Goal: Task Accomplishment & Management: Use online tool/utility

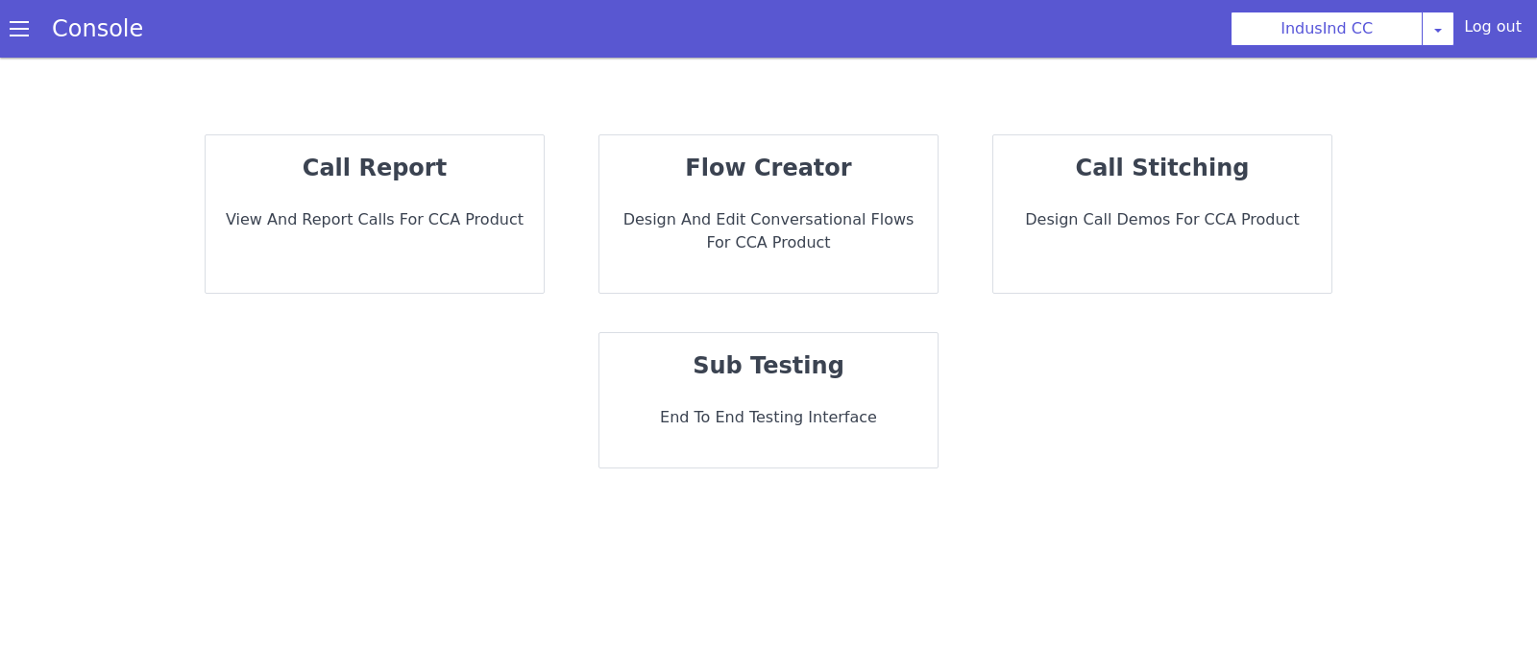
click at [1498, 241] on div "call report View and report calls for CCA Product flow creator Design and Edit …" at bounding box center [768, 393] width 1537 height 556
click at [445, 211] on p "View and report calls for CCA Product" at bounding box center [374, 219] width 307 height 23
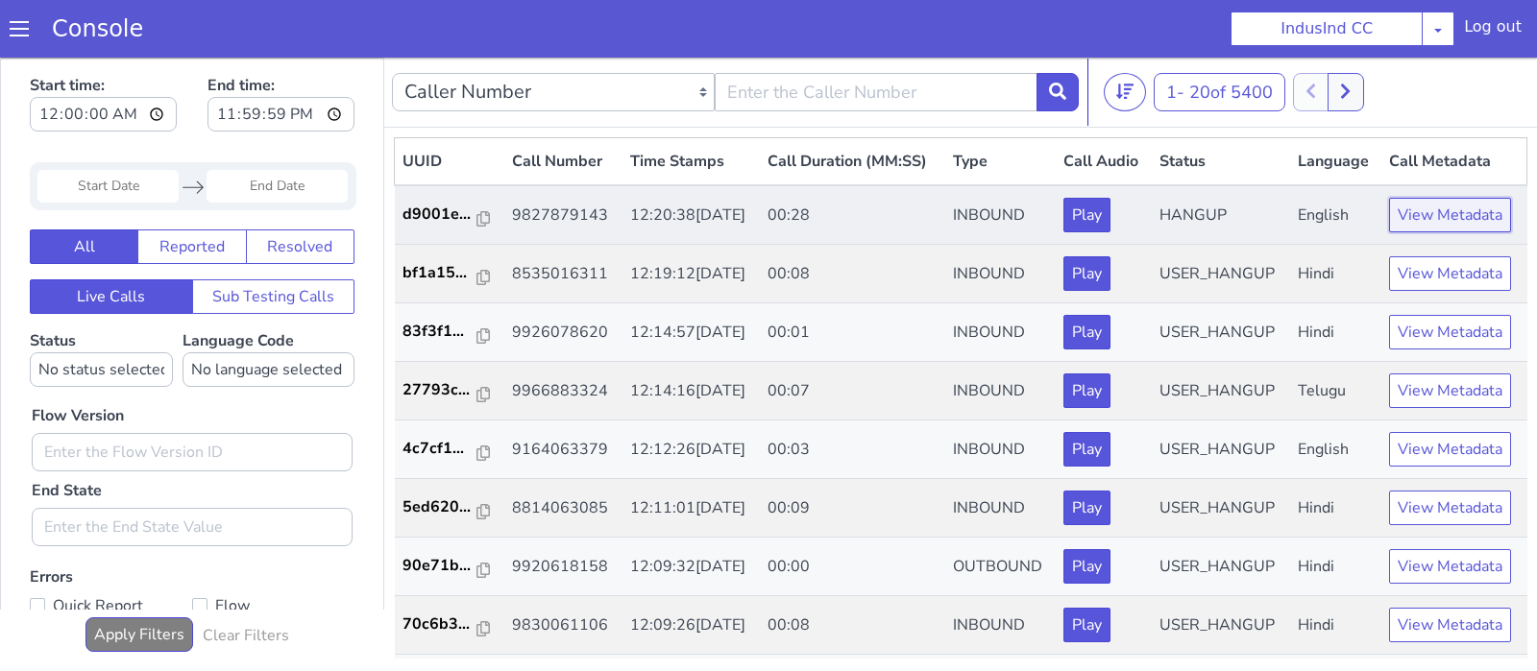
click at [1468, 221] on button "View Metadata" at bounding box center [1450, 215] width 122 height 35
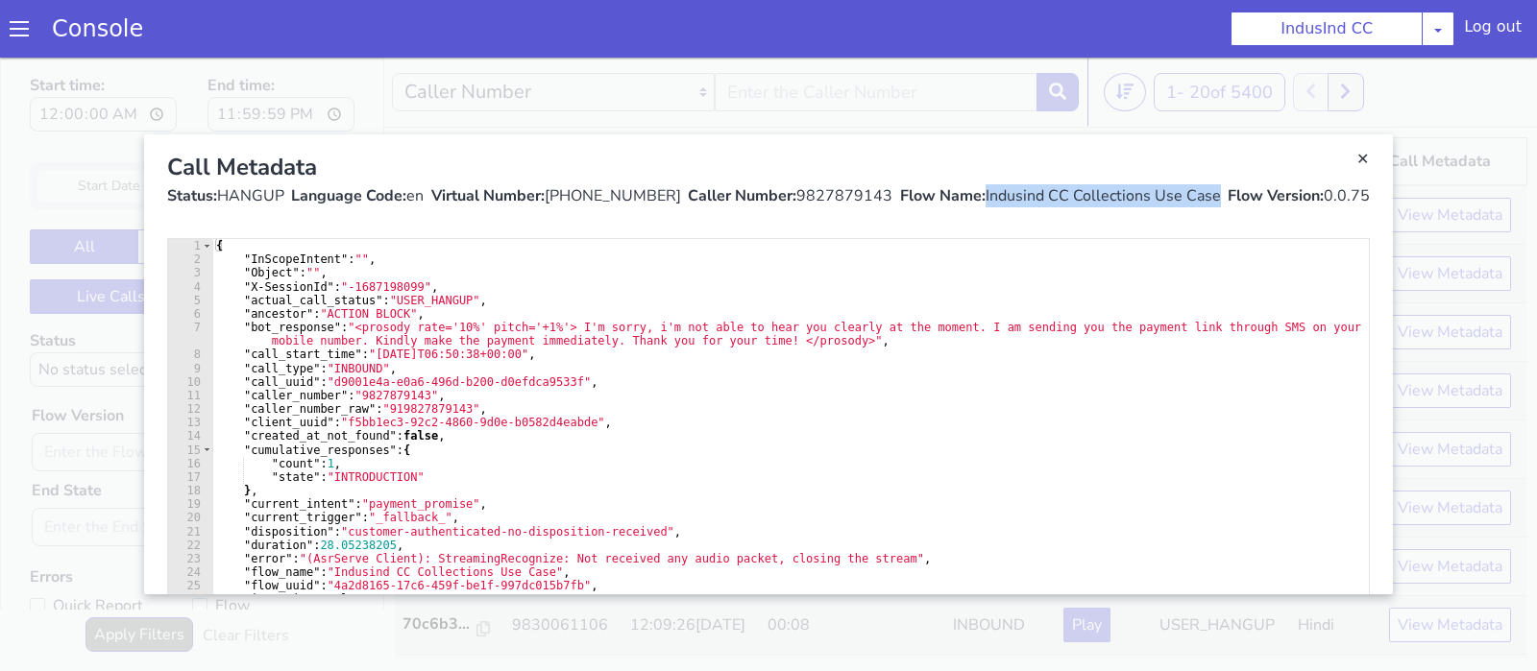
drag, startPoint x: 1221, startPoint y: 200, endPoint x: 983, endPoint y: 202, distance: 238.2
click at [983, 202] on div "Status: HANGUP Language Code: en Virtual Number: [PHONE_NUMBER] Caller Number: …" at bounding box center [768, 195] width 1203 height 23
copy div "Indusind CC Collections Use Case"
click at [1445, 98] on link "Close" at bounding box center [768, 365] width 1537 height 614
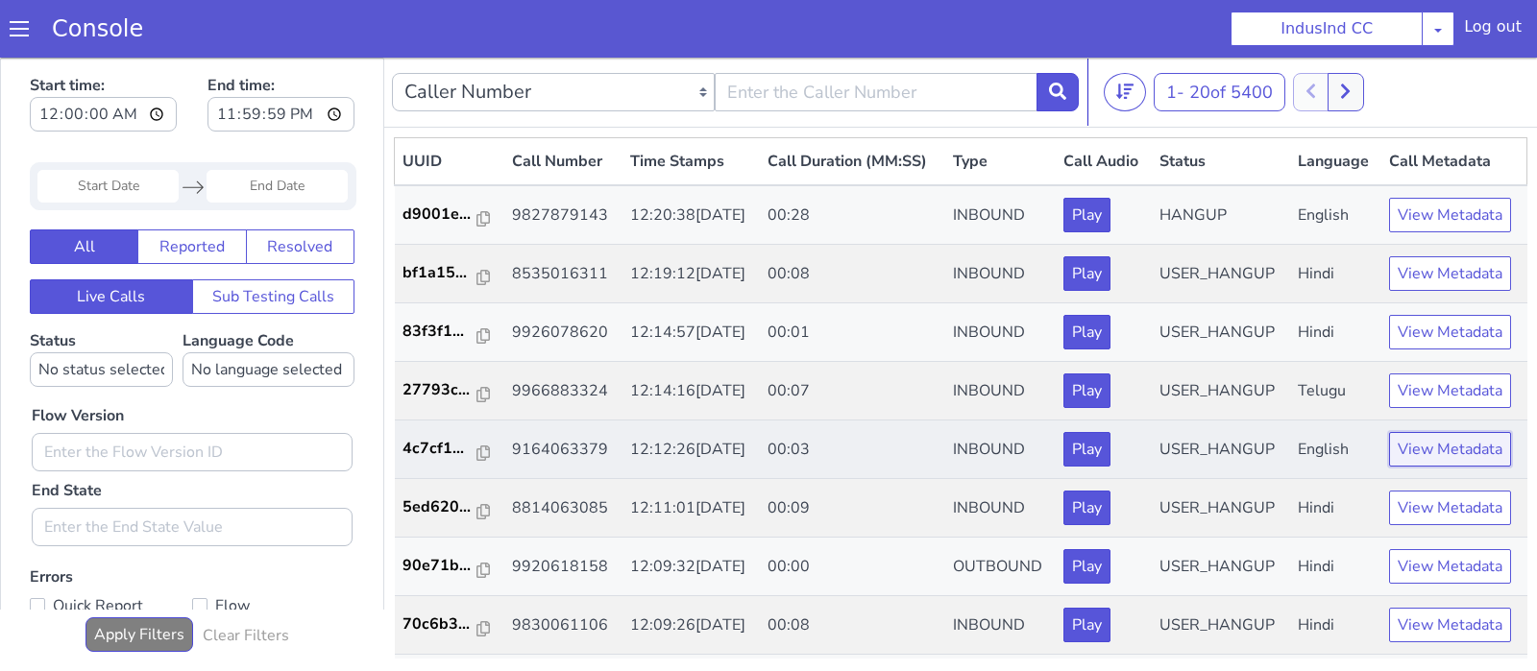
click at [1424, 459] on button "View Metadata" at bounding box center [1450, 449] width 122 height 35
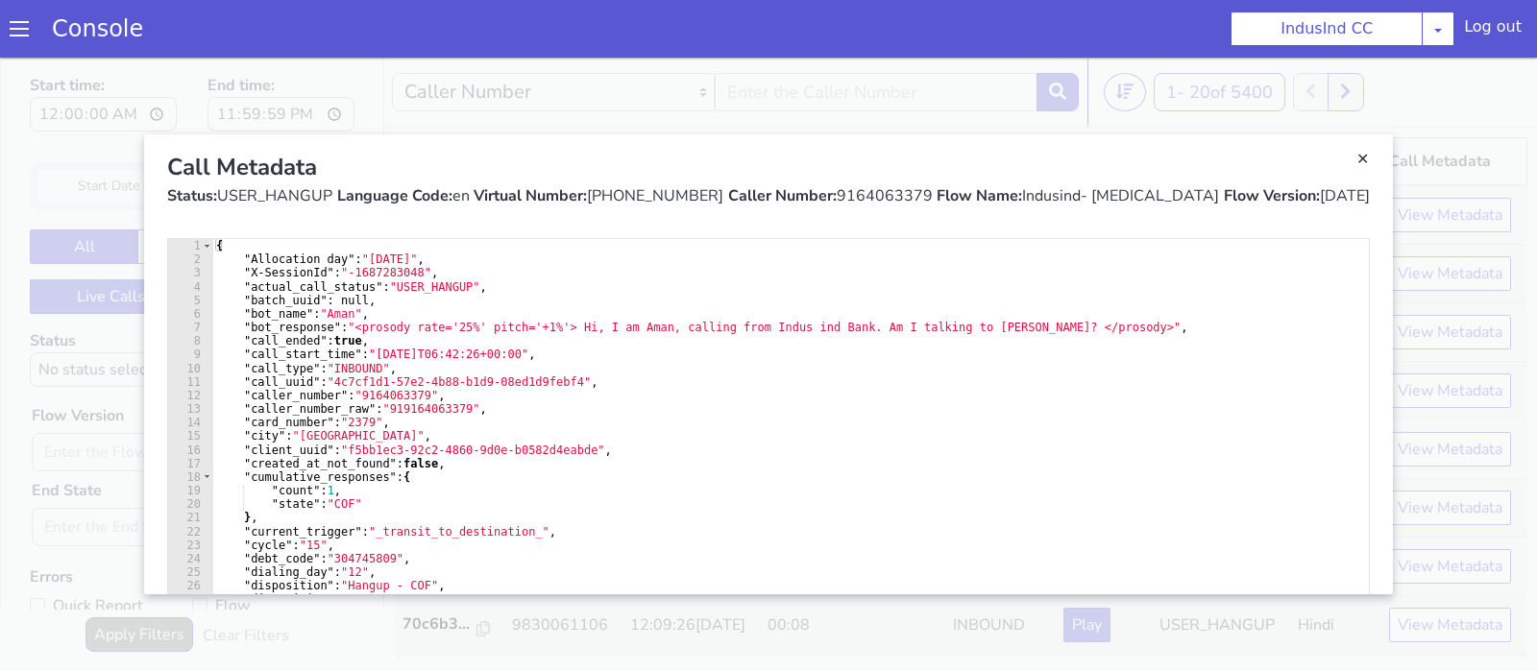
click at [1421, 100] on link "Close" at bounding box center [768, 365] width 1537 height 614
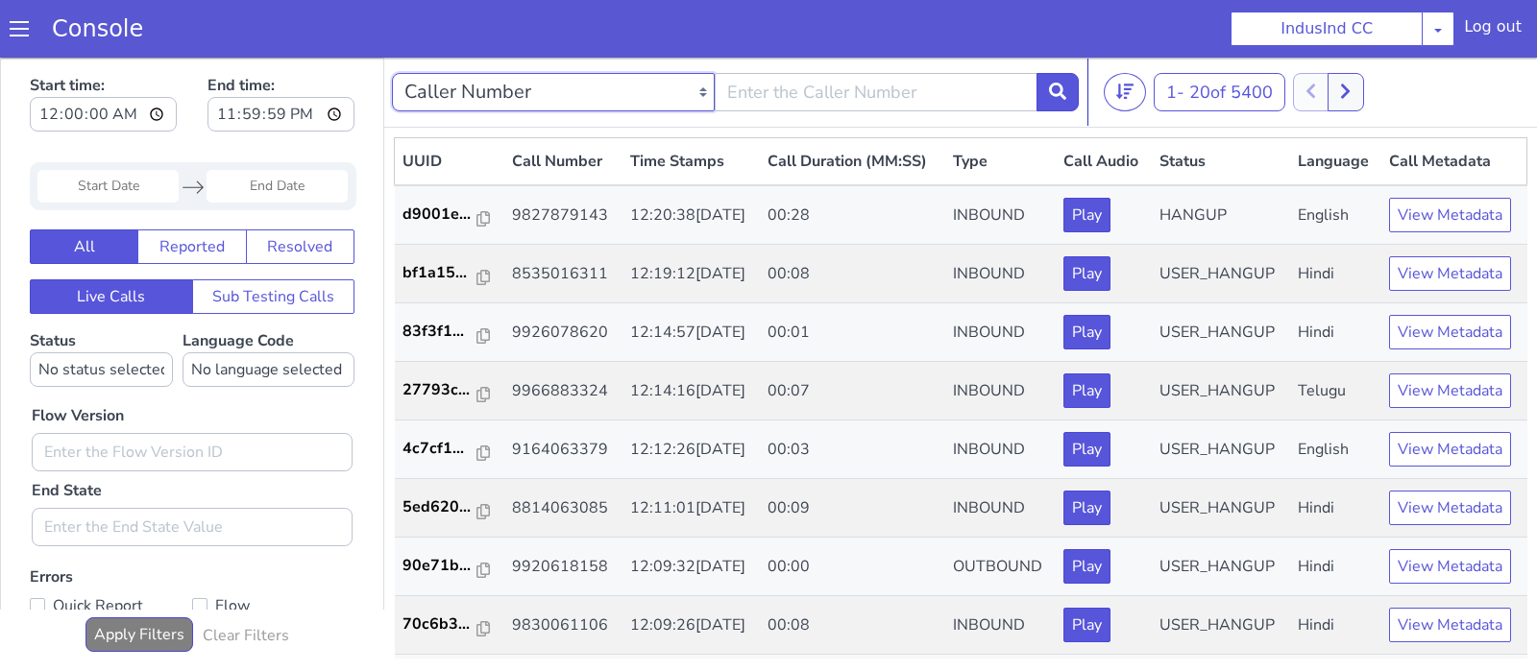
click at [392, 73] on select "Caller Number Call UUID Custom Parameter" at bounding box center [553, 92] width 323 height 38
select select "customParameter"
click option "Custom Parameter" at bounding box center [0, 58] width 0 height 0
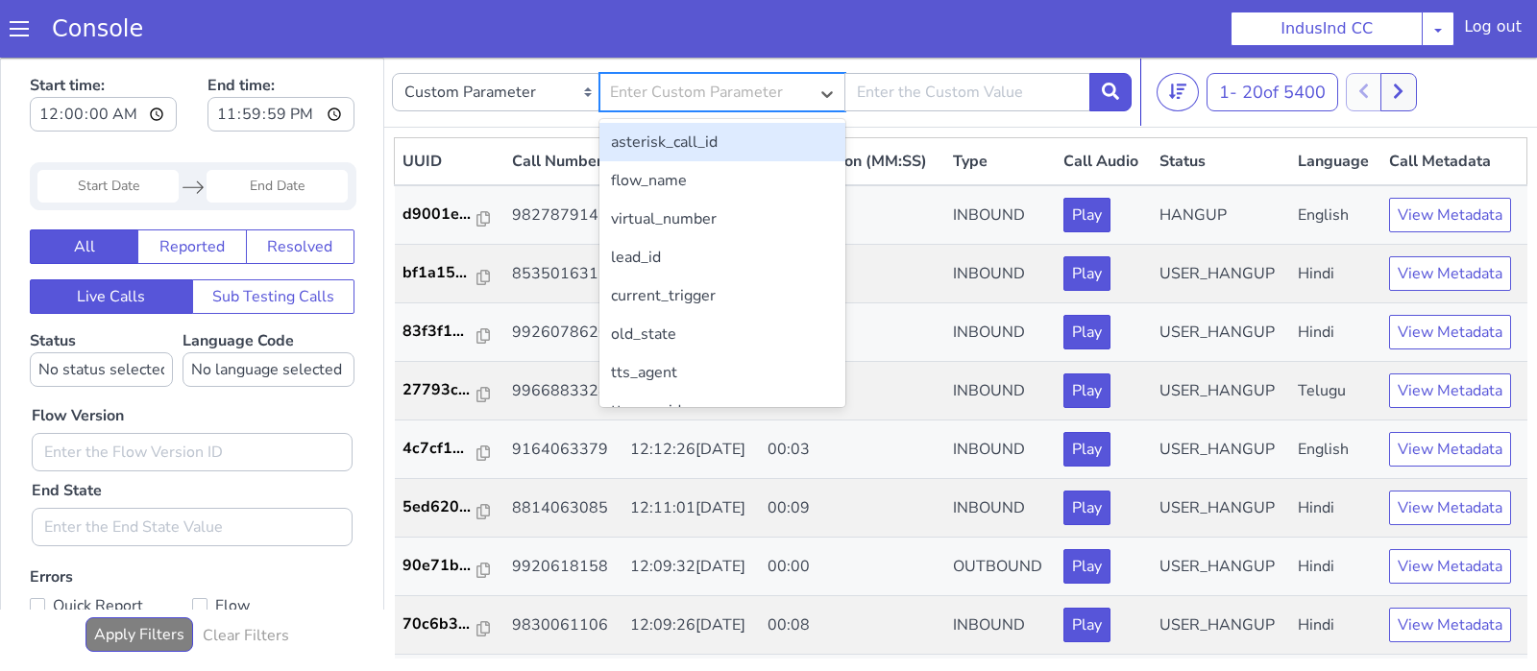
click at [717, 86] on div "Enter Custom Parameter" at bounding box center [696, 92] width 173 height 23
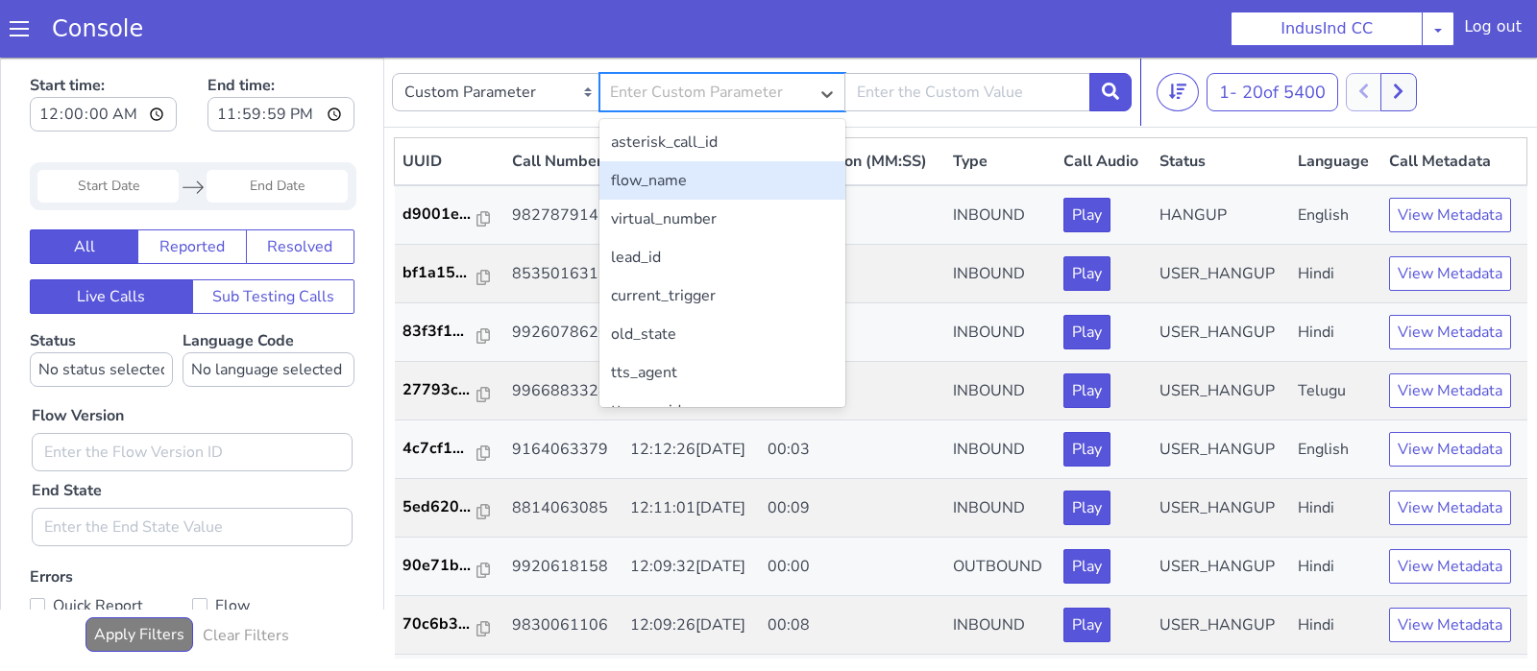
click at [715, 181] on div "flow_name" at bounding box center [722, 180] width 246 height 38
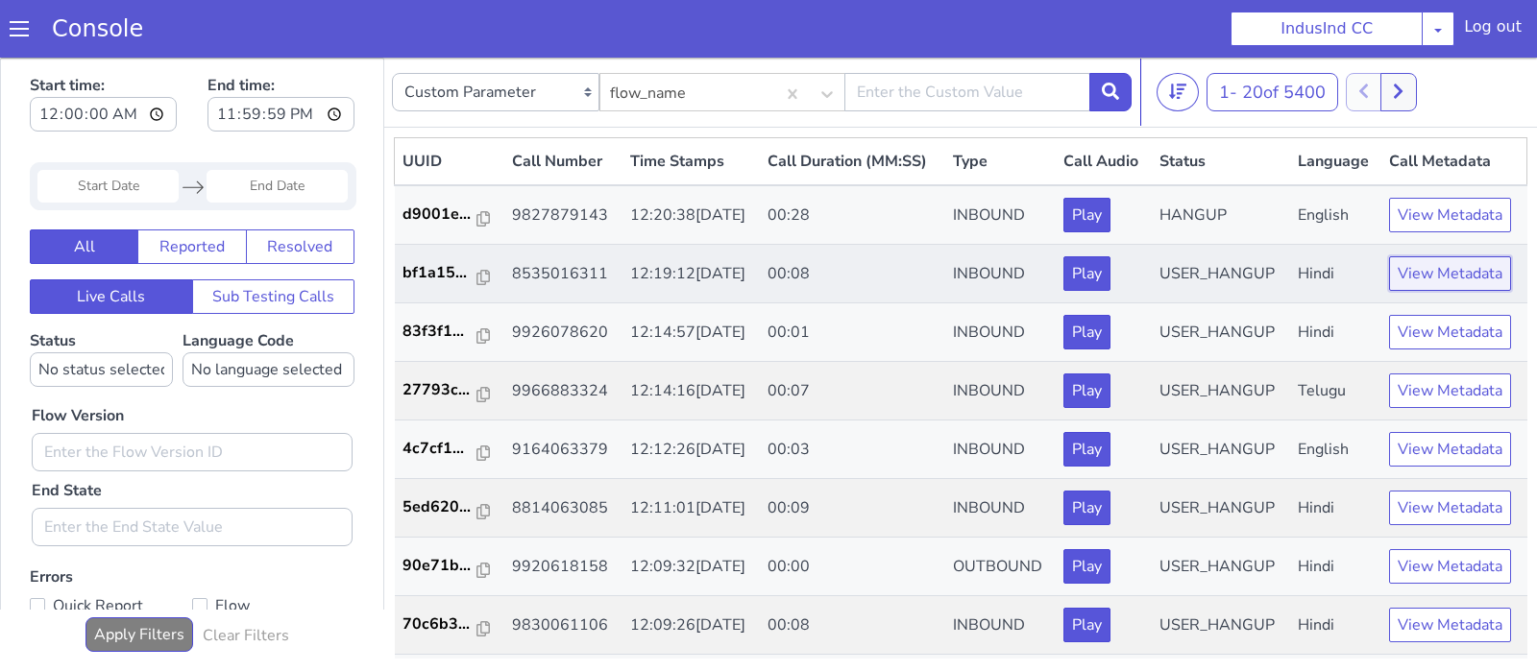
click at [1447, 270] on button "View Metadata" at bounding box center [1450, 273] width 122 height 35
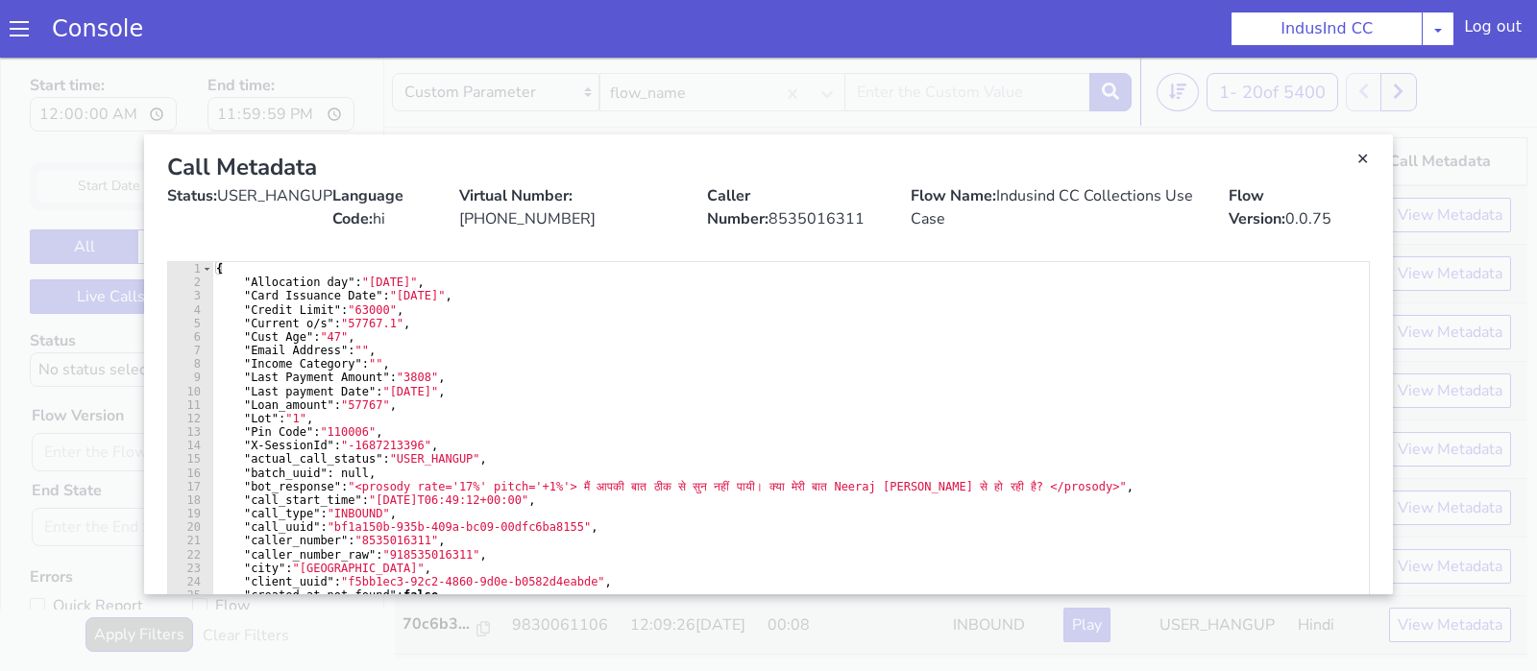
click at [1517, 110] on link "Close" at bounding box center [768, 365] width 1537 height 614
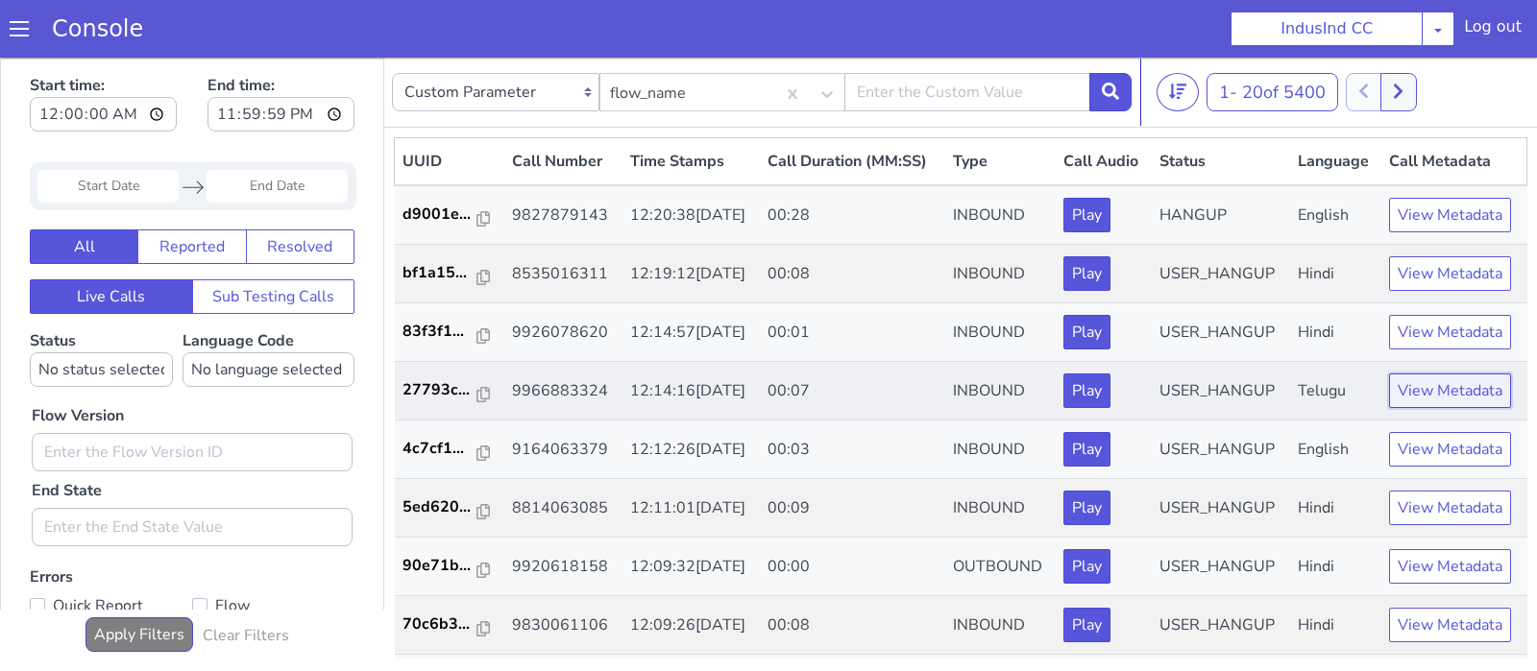
click at [1427, 396] on button "View Metadata" at bounding box center [1450, 391] width 122 height 35
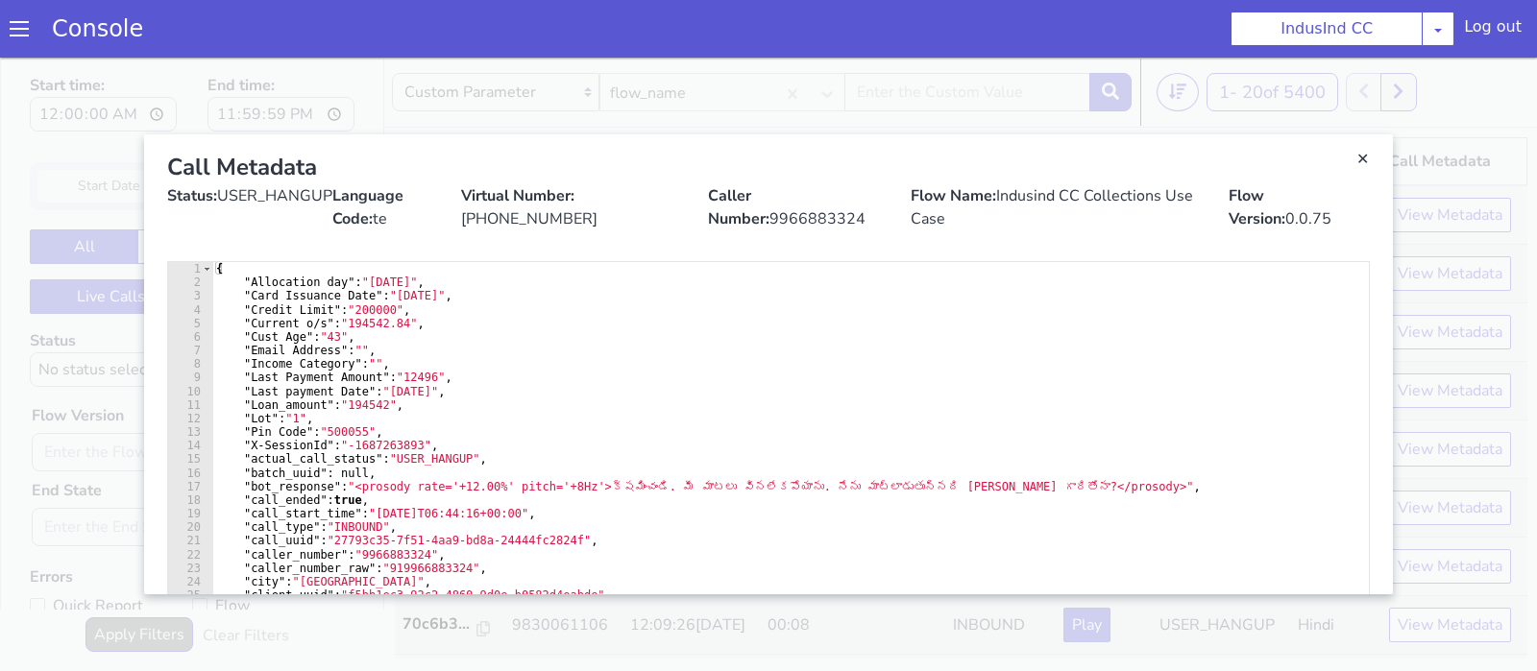
click at [1483, 320] on link "Close" at bounding box center [768, 365] width 1537 height 614
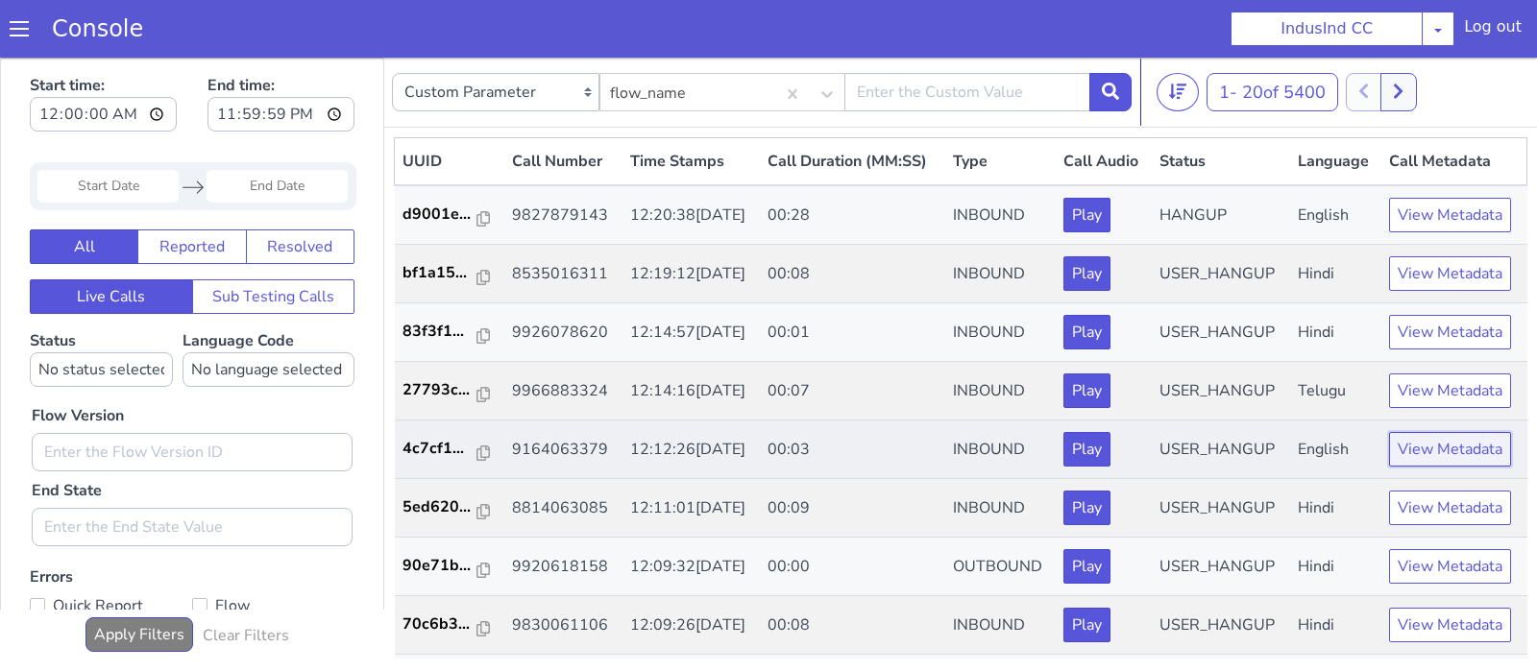
click at [1434, 442] on button "View Metadata" at bounding box center [1450, 449] width 122 height 35
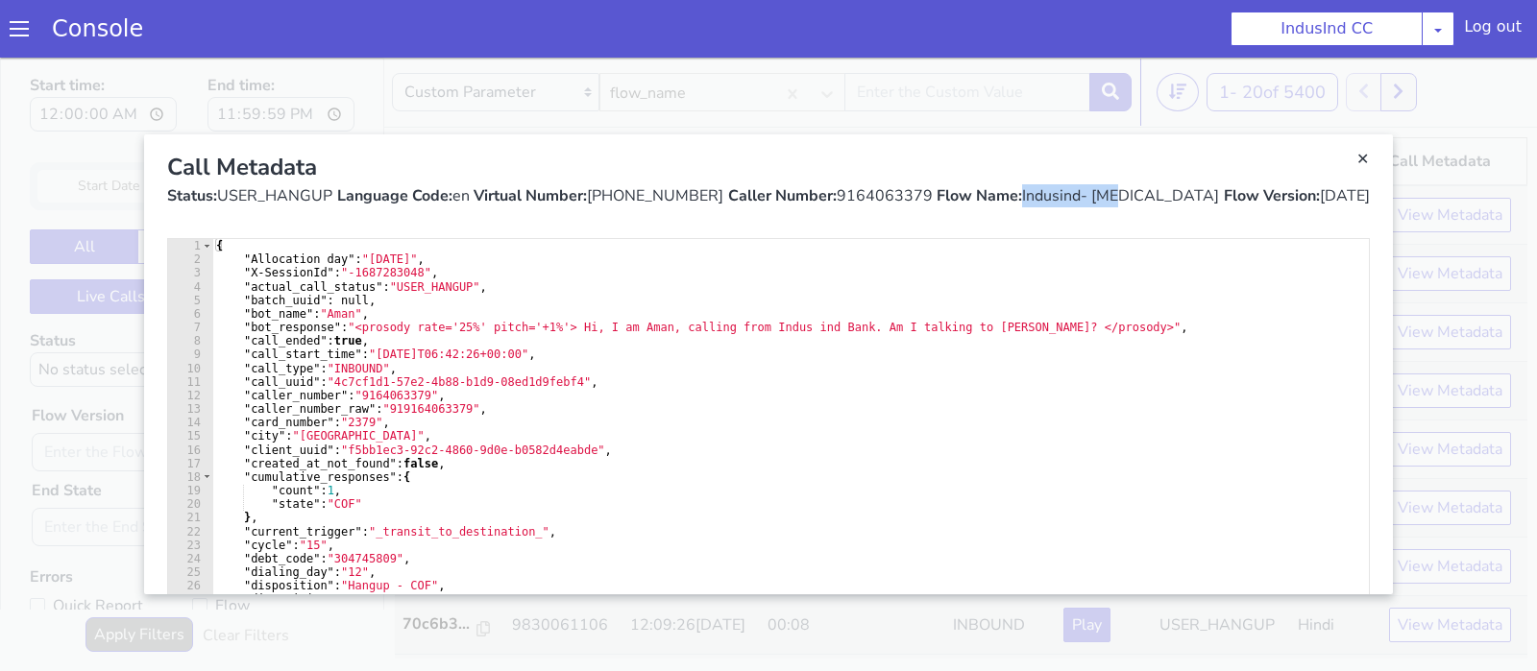
drag, startPoint x: 1200, startPoint y: 207, endPoint x: 1102, endPoint y: 194, distance: 98.8
click at [1102, 194] on div "Flow Name: Indusind- [MEDICAL_DATA]" at bounding box center [1078, 195] width 282 height 23
copy div "Indusind- [MEDICAL_DATA]"
click at [897, 93] on link "Close" at bounding box center [768, 365] width 1537 height 614
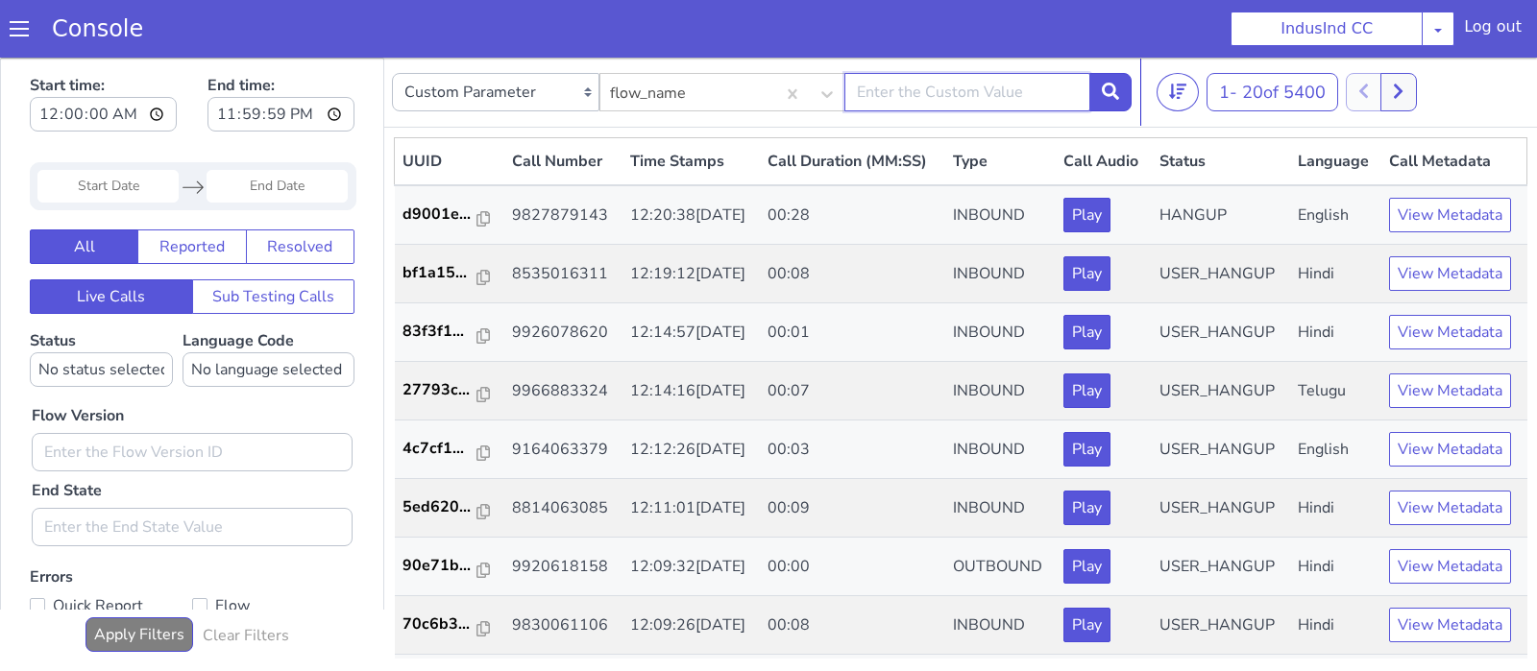
click at [897, 93] on input "text" at bounding box center [967, 92] width 246 height 38
paste input "Indusind- [MEDICAL_DATA]"
type input "Indusind- [MEDICAL_DATA]"
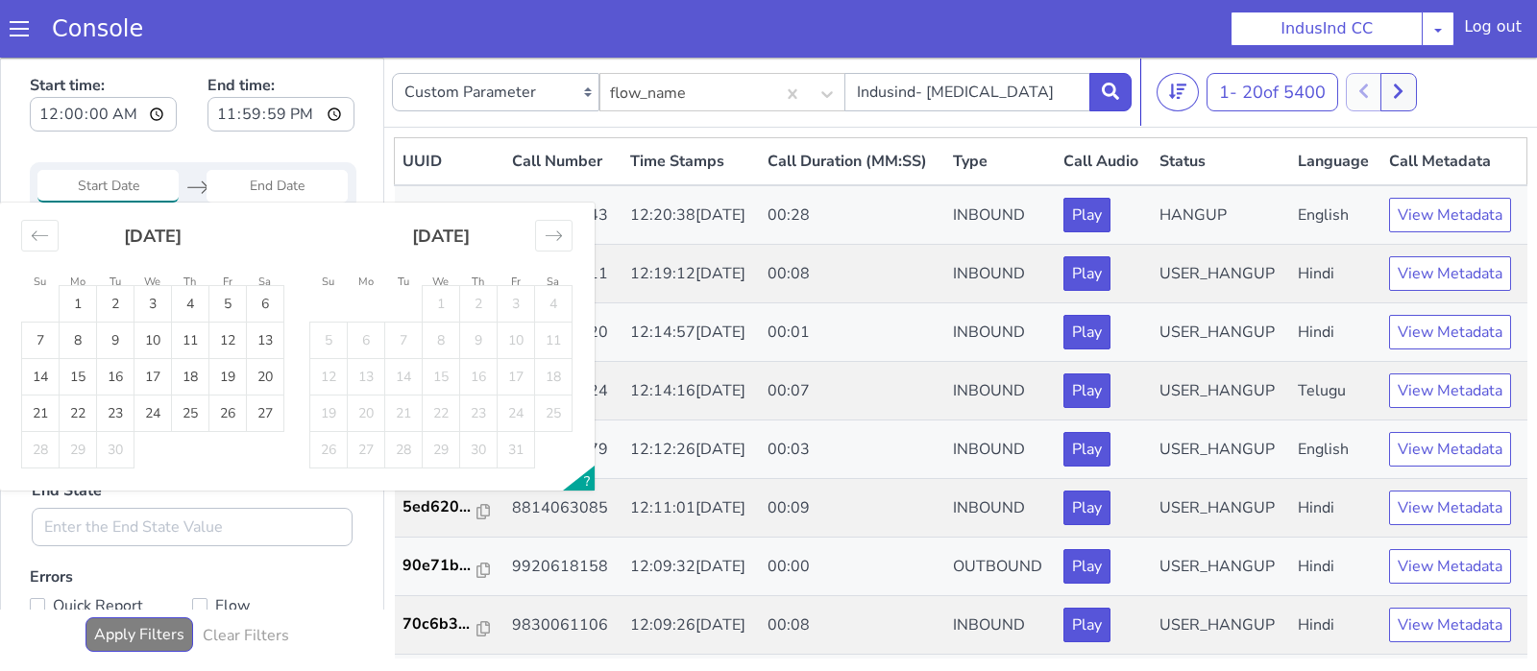
click at [101, 192] on input "Start Date" at bounding box center [107, 186] width 141 height 33
click at [119, 416] on td "23" at bounding box center [115, 414] width 37 height 37
type input "[DATE]"
click at [119, 416] on td "23" at bounding box center [115, 414] width 37 height 37
type input "[DATE]"
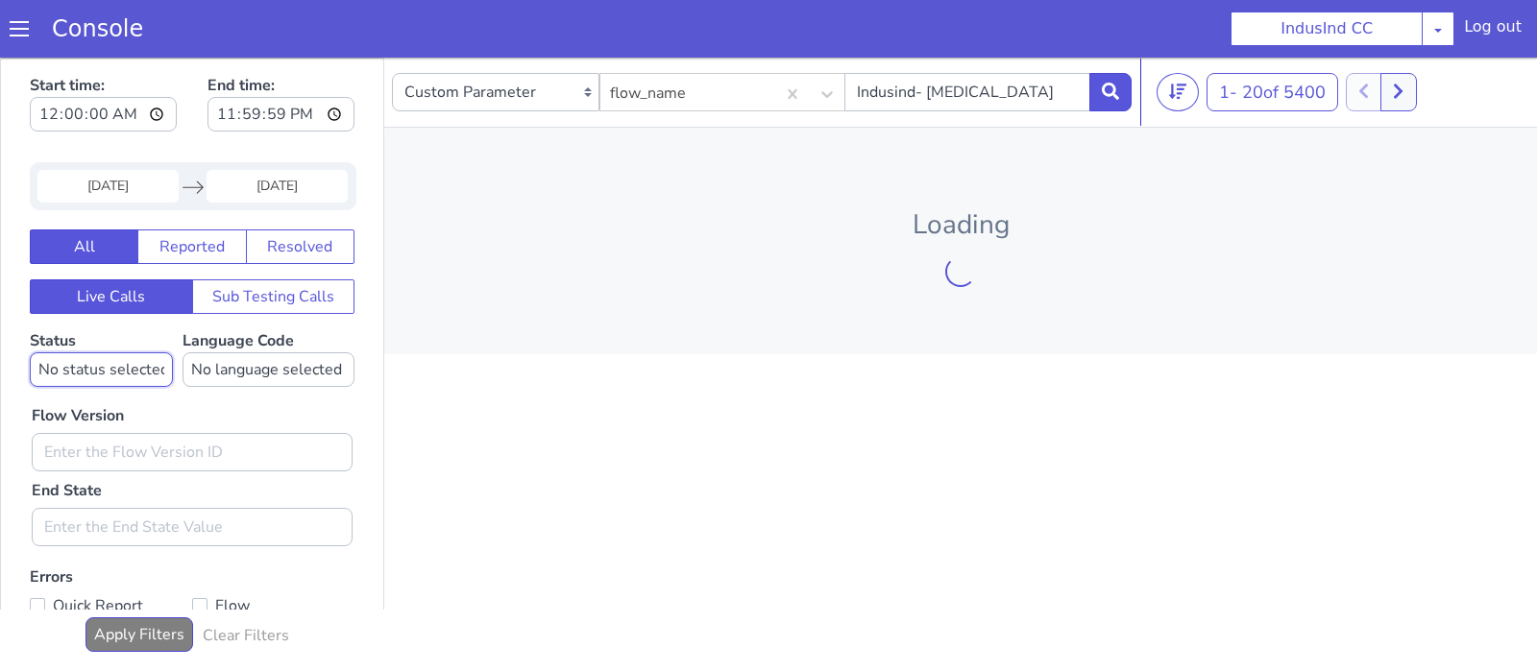
click at [30, 353] on select "No status selected HANGUP USER_HANGUP TRANSFER UNKNOWN" at bounding box center [101, 370] width 143 height 35
select select "HANGUP"
click option "HANGUP" at bounding box center [0, 58] width 0 height 0
click at [183, 353] on select "No language selected Hindi English Tamil Telugu [GEOGRAPHIC_DATA] Marathi Malay…" at bounding box center [269, 370] width 172 height 35
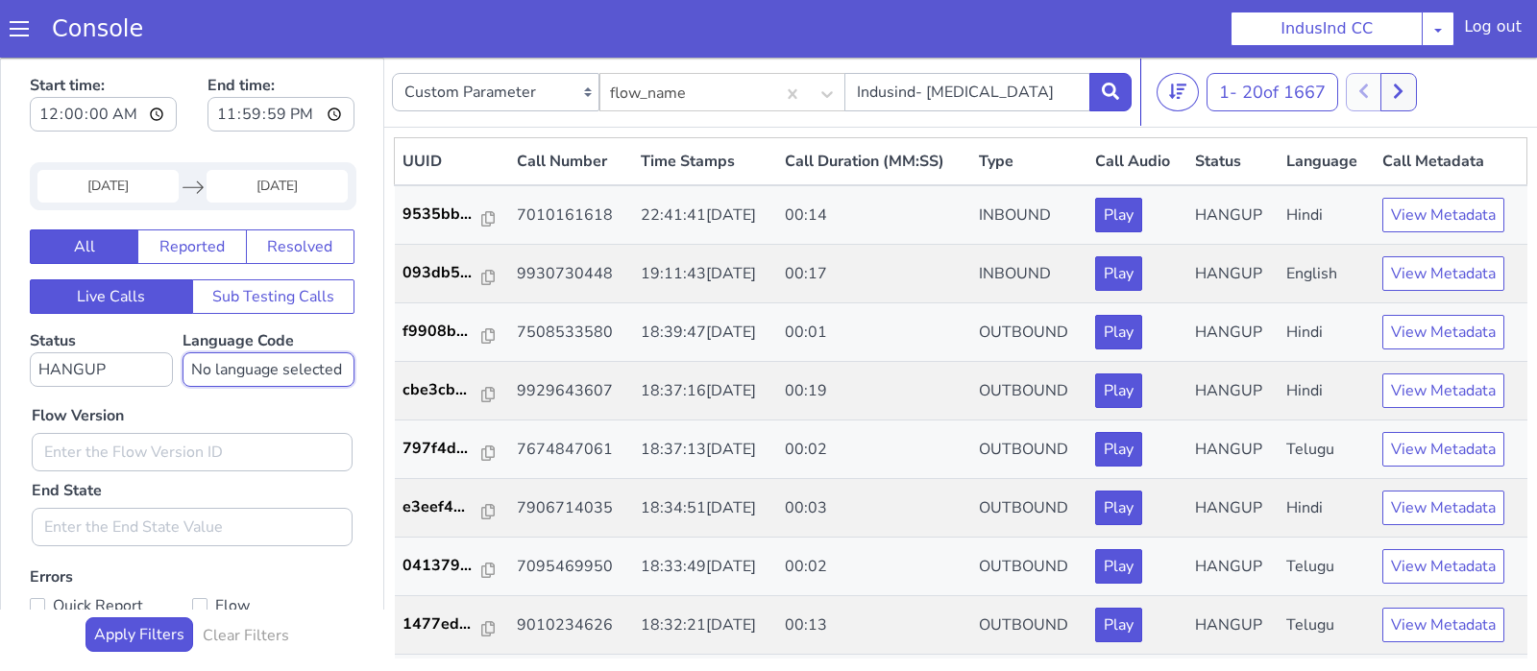
select select "ta"
click option "Tamil" at bounding box center [0, 58] width 0 height 0
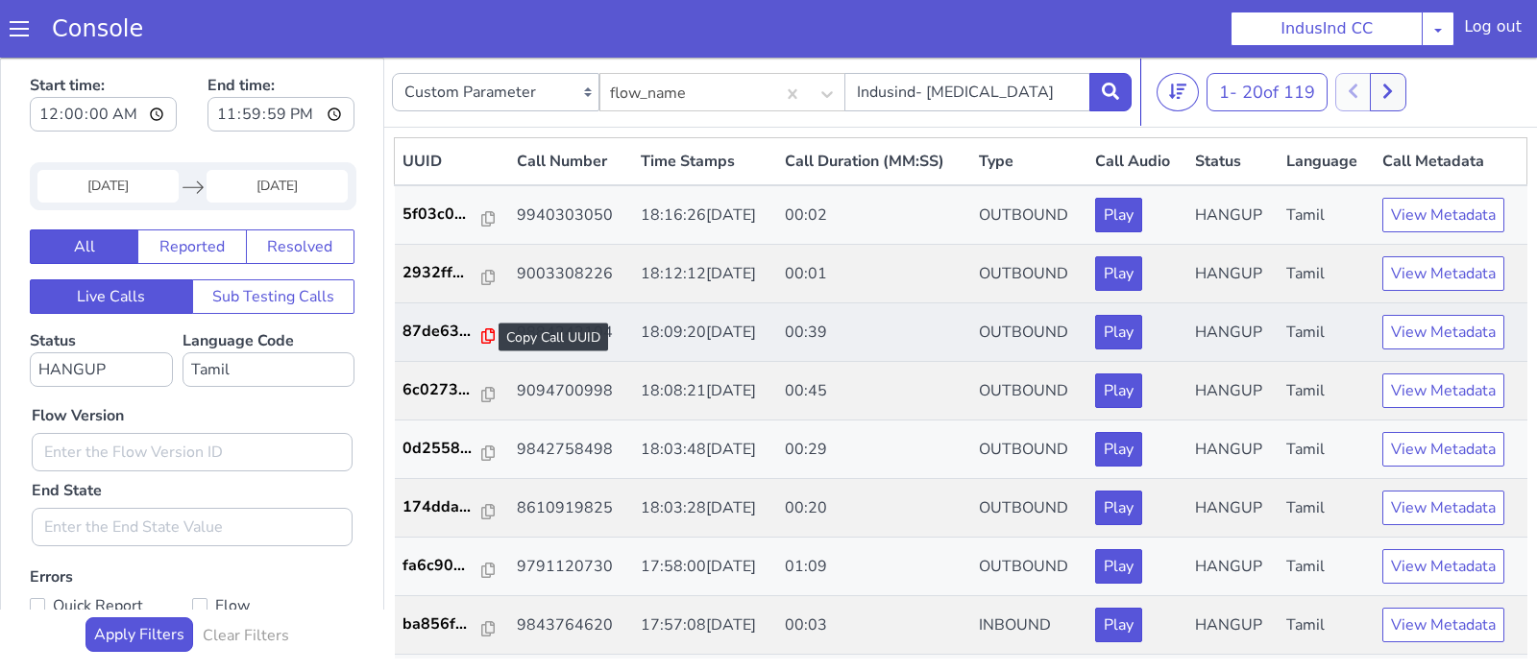
click at [482, 331] on icon at bounding box center [487, 336] width 13 height 15
click at [483, 331] on icon at bounding box center [487, 336] width 13 height 15
